Goal: Transaction & Acquisition: Purchase product/service

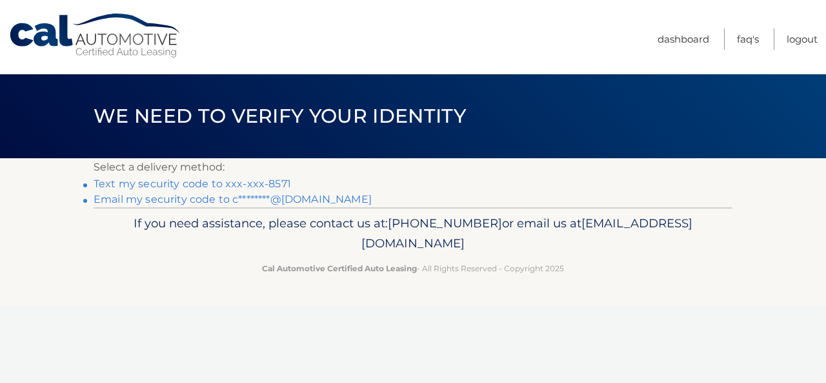
click at [220, 180] on link "Text my security code to xxx-xxx-8571" at bounding box center [193, 184] width 198 height 12
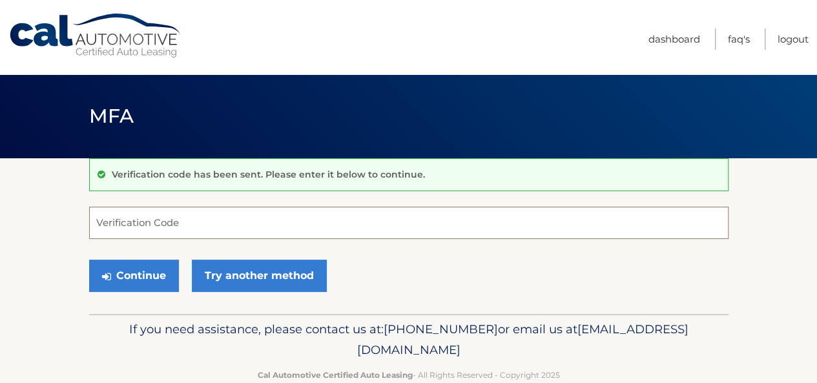
click at [213, 218] on input "Verification Code" at bounding box center [408, 223] width 639 height 32
type input "944346"
click at [89, 259] on button "Continue" at bounding box center [134, 275] width 90 height 32
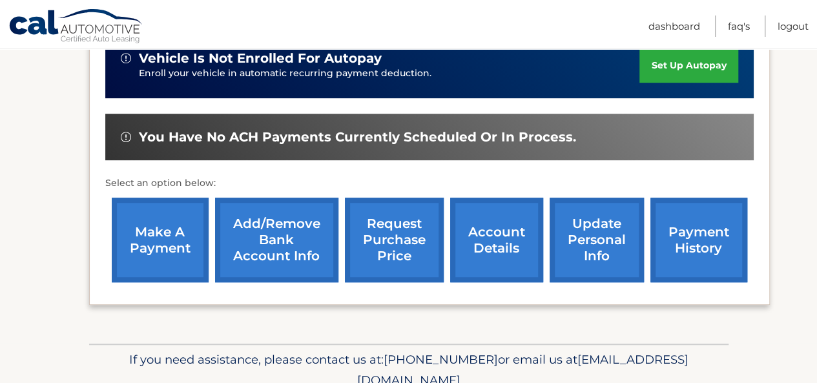
scroll to position [361, 0]
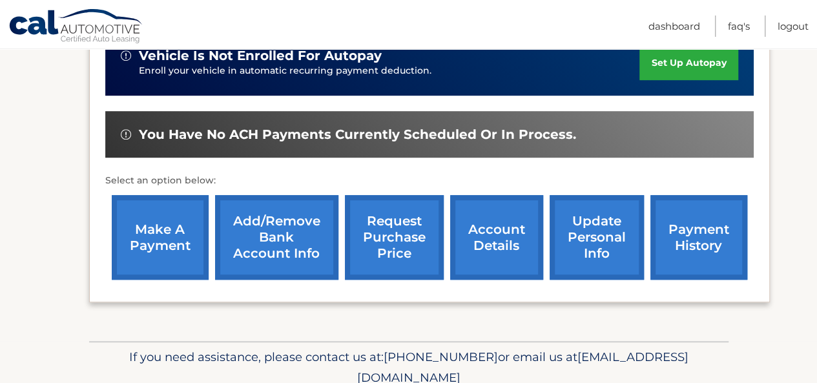
click at [172, 250] on link "make a payment" at bounding box center [160, 237] width 97 height 85
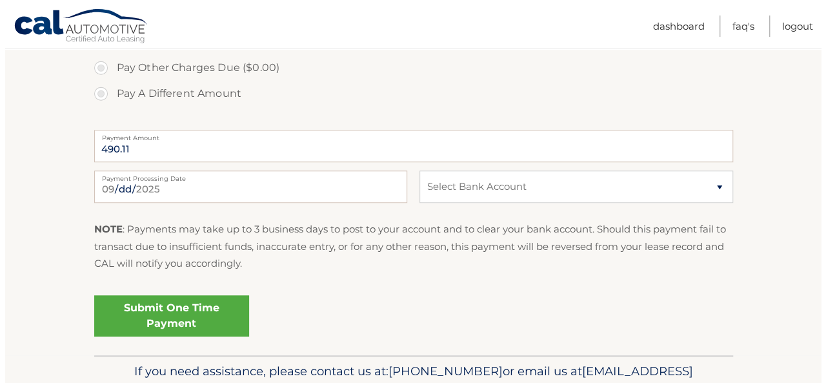
scroll to position [525, 0]
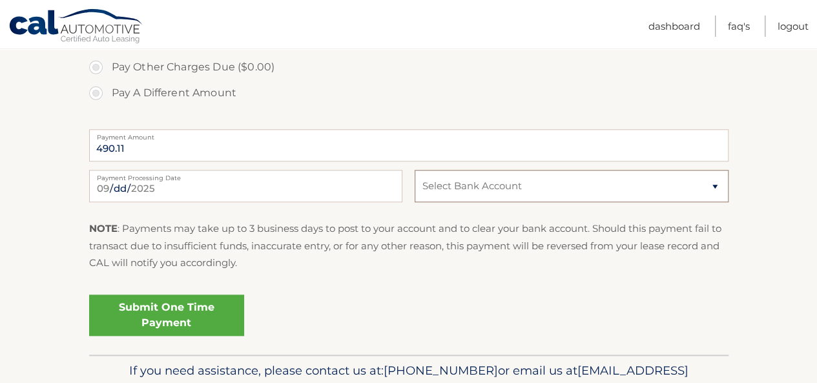
click at [542, 179] on select "Select Bank Account Checking JPMORGAN CHASE BANK, NA *****9908 Checking PUBLIC …" at bounding box center [570, 186] width 313 height 32
select select "YzQ2YWI1MjktOGY0ZS00M2I0LWE1M2MtNGRjNDc5ODRhNGZk"
click at [414, 170] on select "Select Bank Account Checking JPMORGAN CHASE BANK, NA *****9908 Checking PUBLIC …" at bounding box center [570, 186] width 313 height 32
click at [231, 314] on link "Submit One Time Payment" at bounding box center [166, 314] width 155 height 41
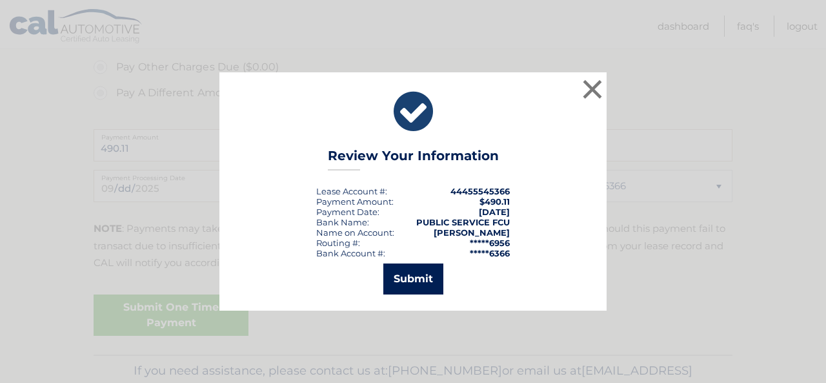
click at [398, 292] on button "Submit" at bounding box center [413, 278] width 60 height 31
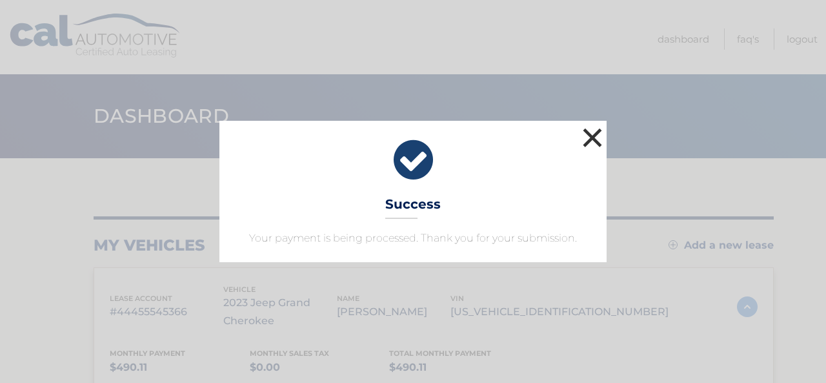
drag, startPoint x: 582, startPoint y: 147, endPoint x: 589, endPoint y: 145, distance: 8.0
click at [589, 145] on button "×" at bounding box center [593, 138] width 26 height 26
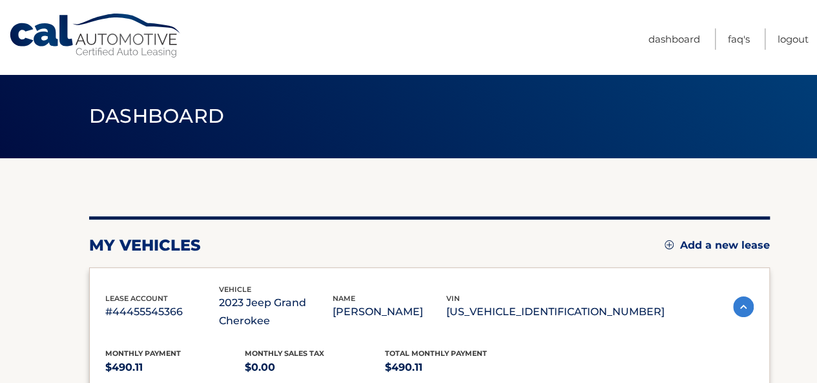
click at [589, 145] on header "Dashboard" at bounding box center [408, 116] width 639 height 84
click at [777, 43] on link "Logout" at bounding box center [792, 38] width 31 height 21
